Goal: Navigation & Orientation: Find specific page/section

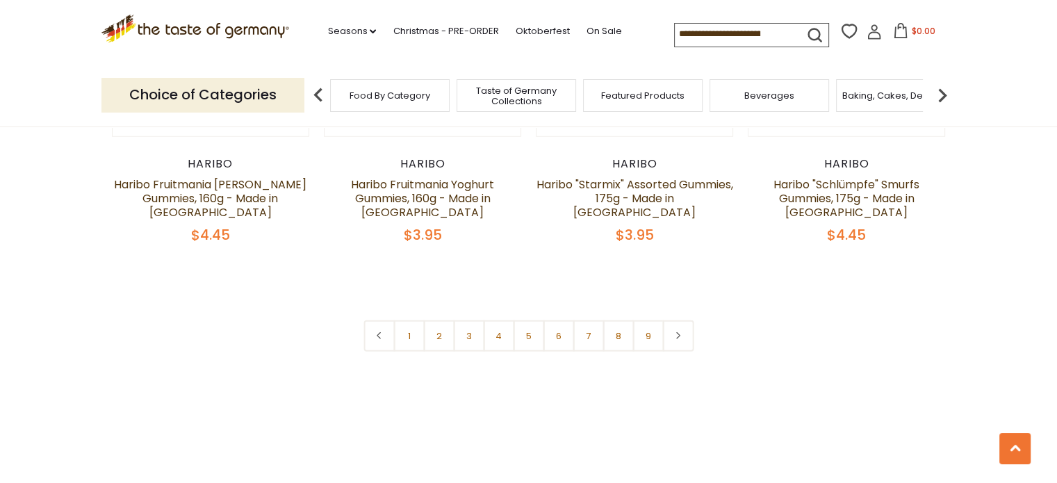
scroll to position [3446, 0]
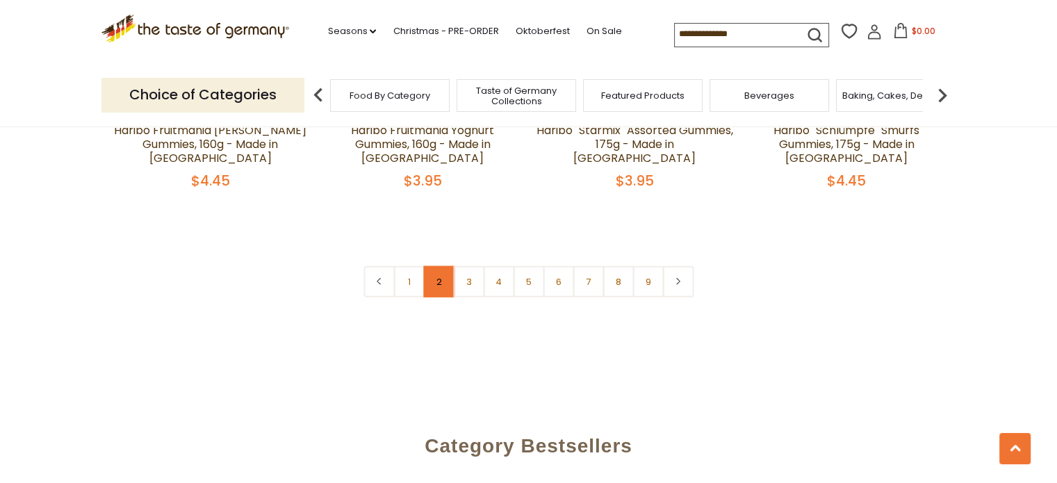
click at [429, 266] on link "2" at bounding box center [438, 281] width 31 height 31
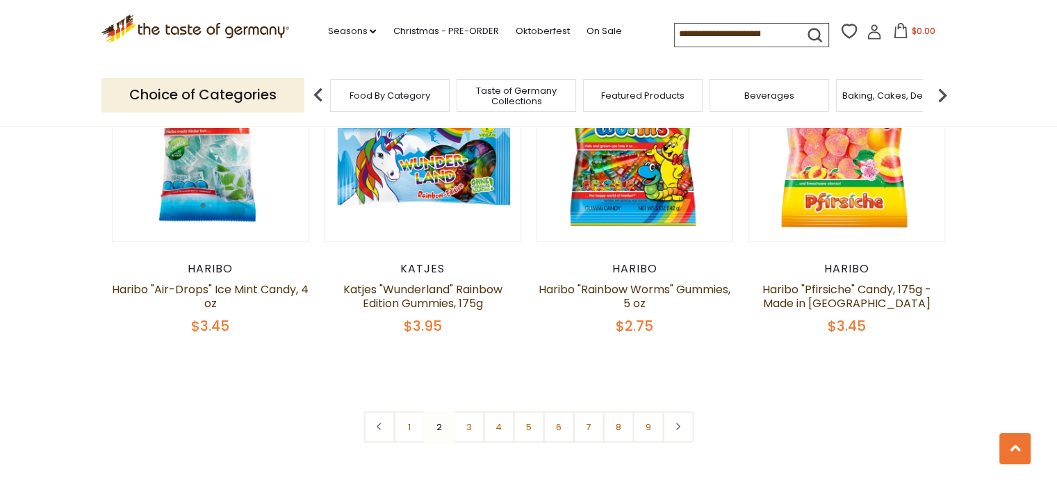
scroll to position [3260, 0]
click at [470, 411] on link "3" at bounding box center [468, 426] width 31 height 31
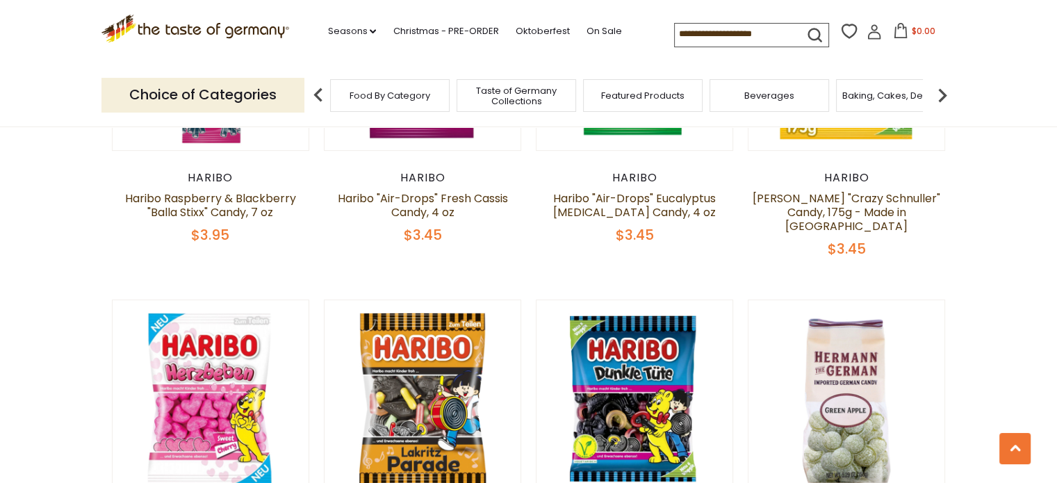
scroll to position [481, 0]
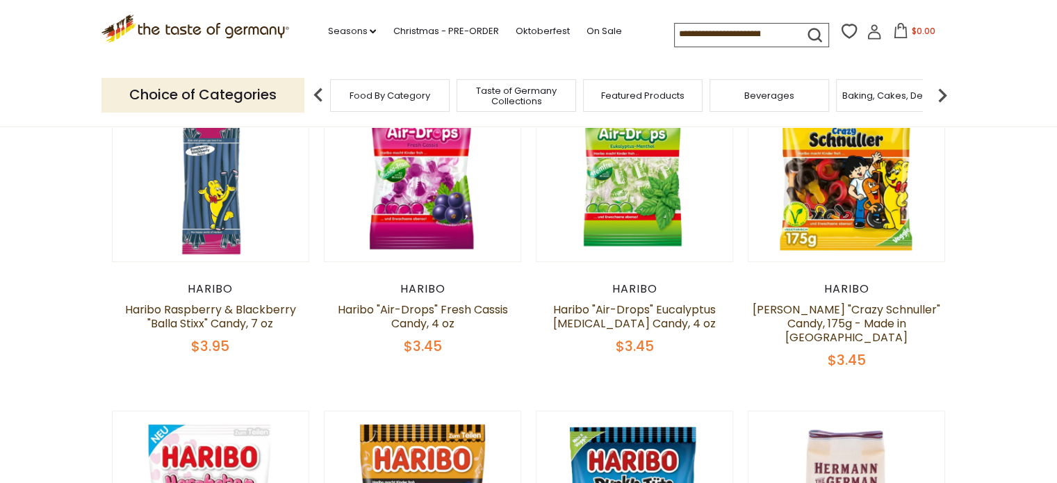
click at [536, 102] on span "Taste of Germany Collections" at bounding box center [516, 95] width 111 height 21
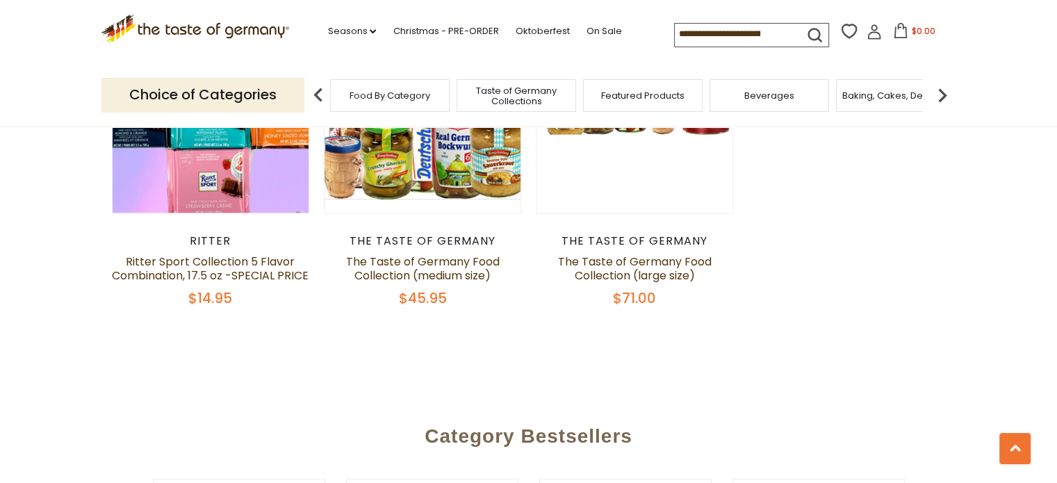
scroll to position [2819, 0]
